Goal: Find specific page/section: Find specific page/section

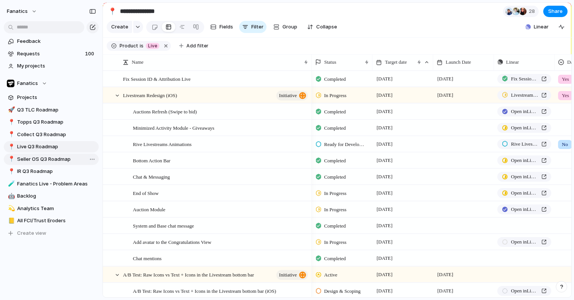
click at [41, 160] on span "Seller OS Q3 Roadmap" at bounding box center [56, 160] width 79 height 8
type input "**********"
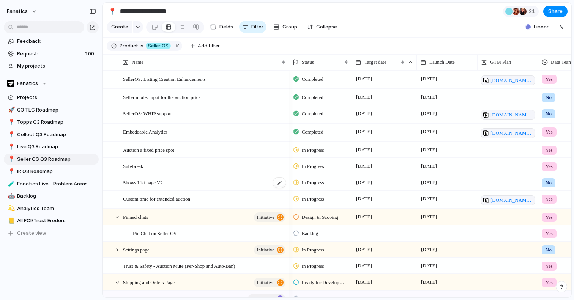
scroll to position [30, 0]
